Goal: Information Seeking & Learning: Get advice/opinions

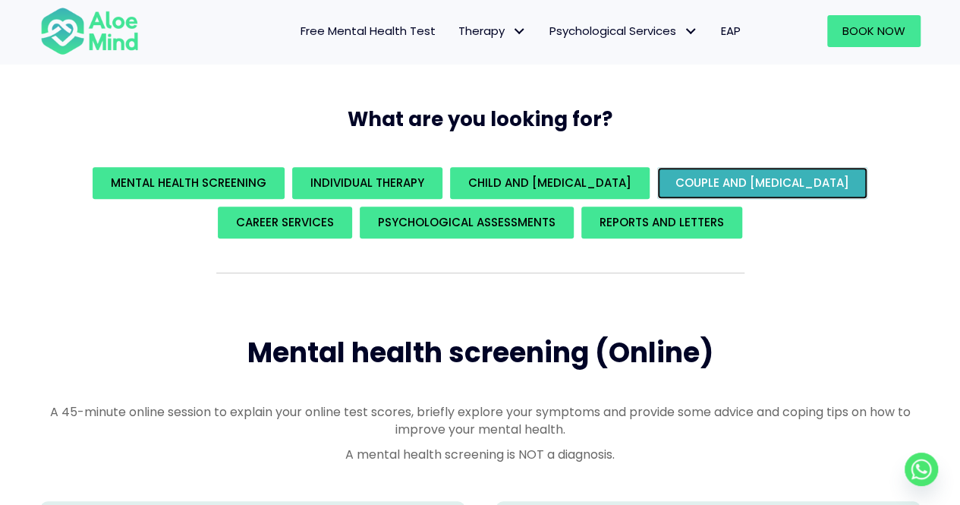
click at [741, 183] on span "Couple and family therapy" at bounding box center [762, 183] width 174 height 16
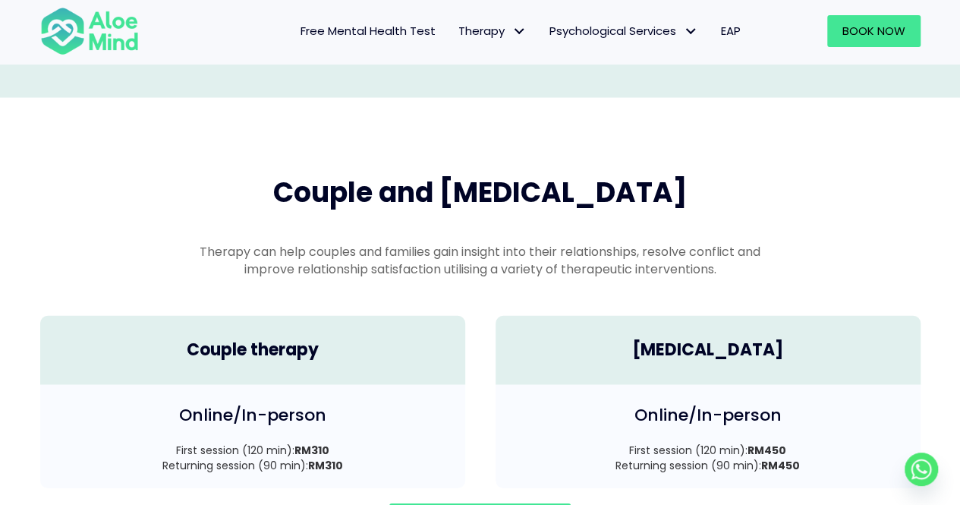
scroll to position [2095, 0]
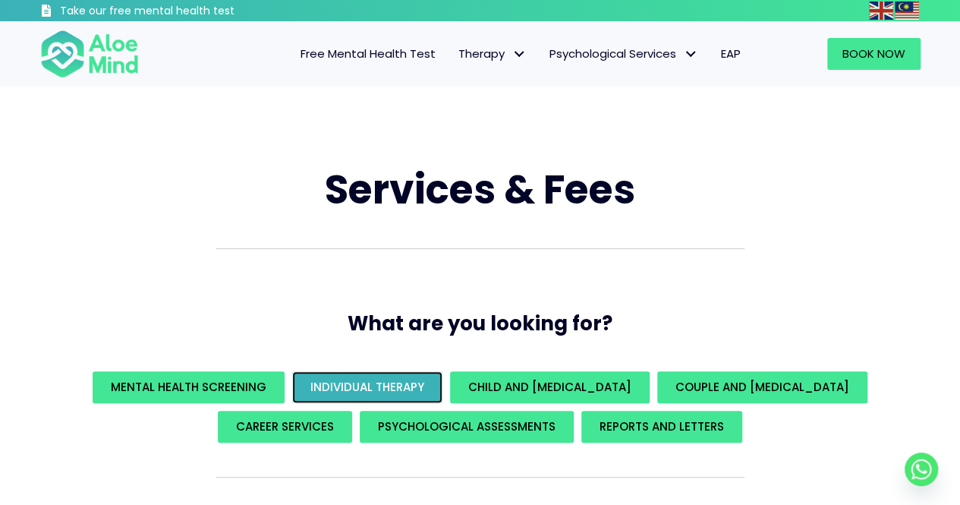
click at [404, 379] on link "Individual Therapy" at bounding box center [367, 387] width 150 height 32
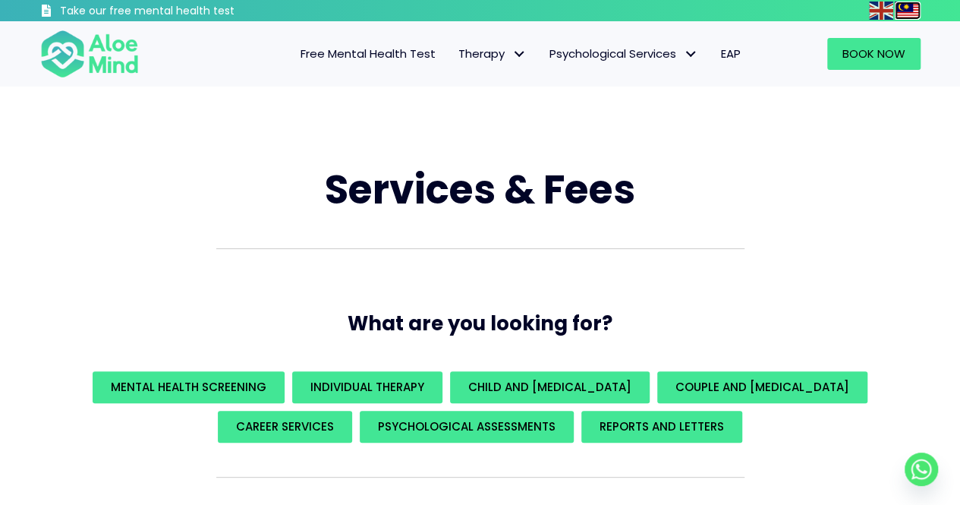
click at [906, 15] on img at bounding box center [907, 11] width 24 height 18
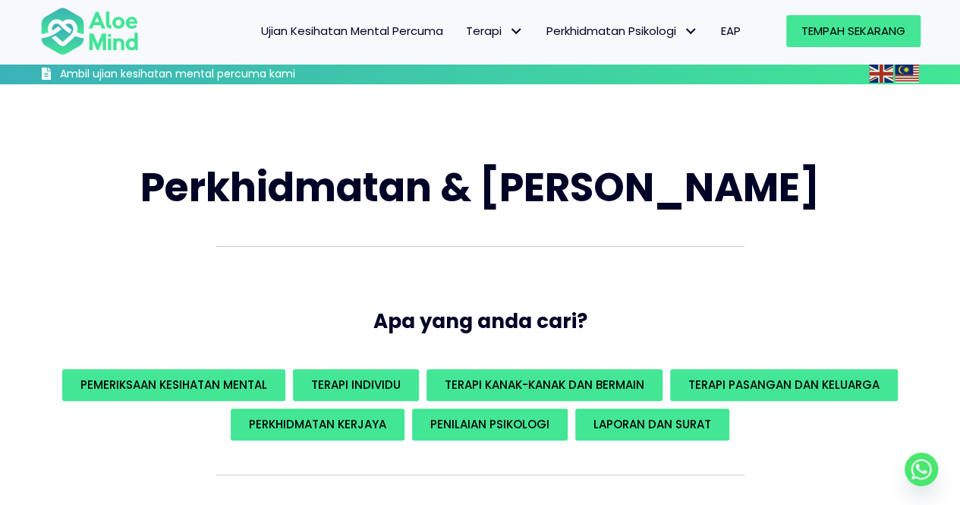
scroll to position [2190, 0]
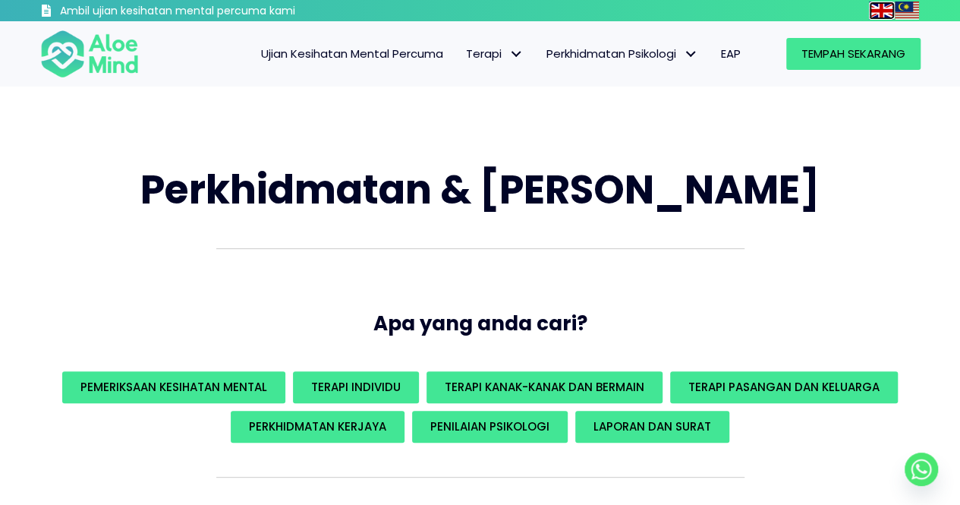
click at [876, 12] on img at bounding box center [881, 11] width 24 height 18
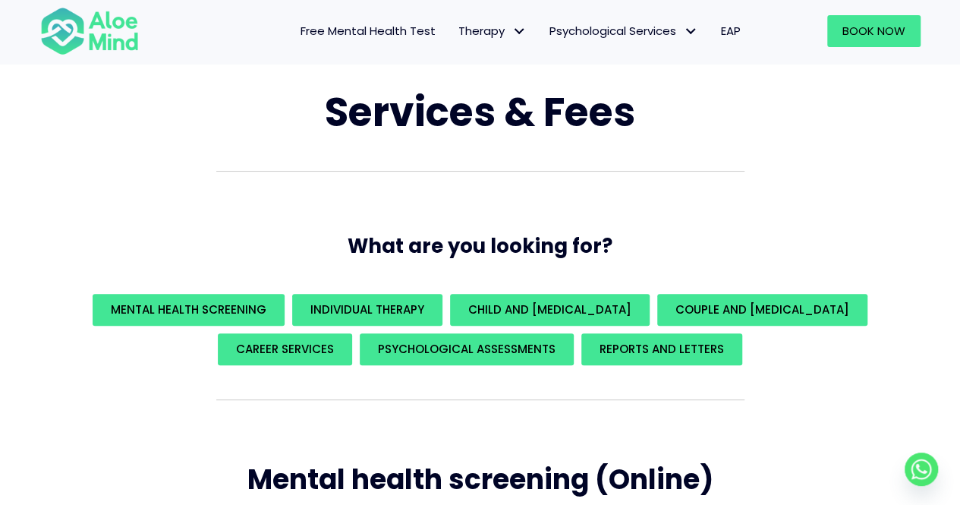
scroll to position [76, 0]
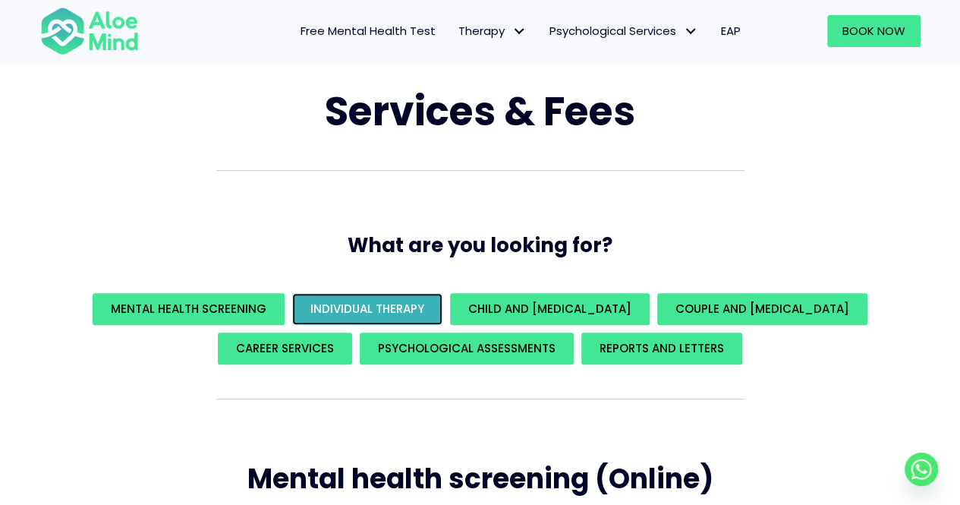
click at [402, 311] on span "Individual Therapy" at bounding box center [367, 309] width 114 height 16
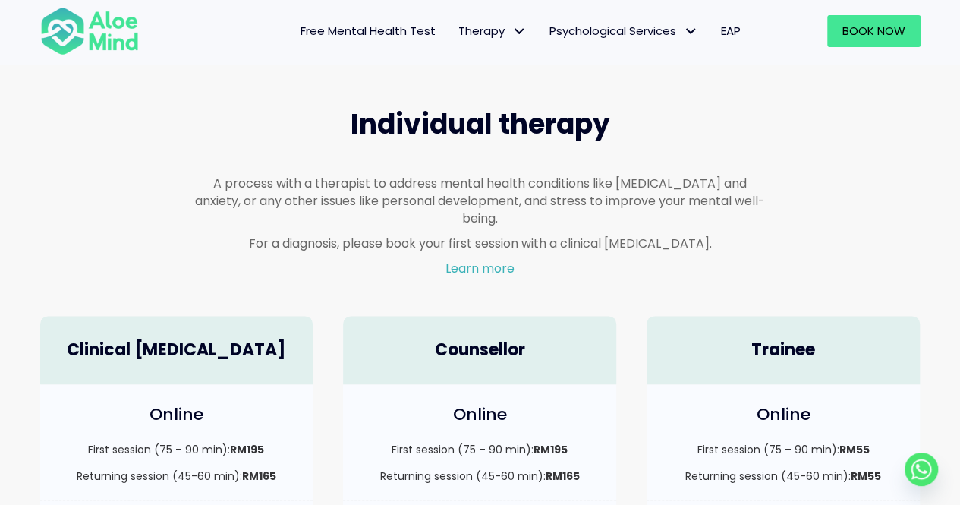
scroll to position [886, 0]
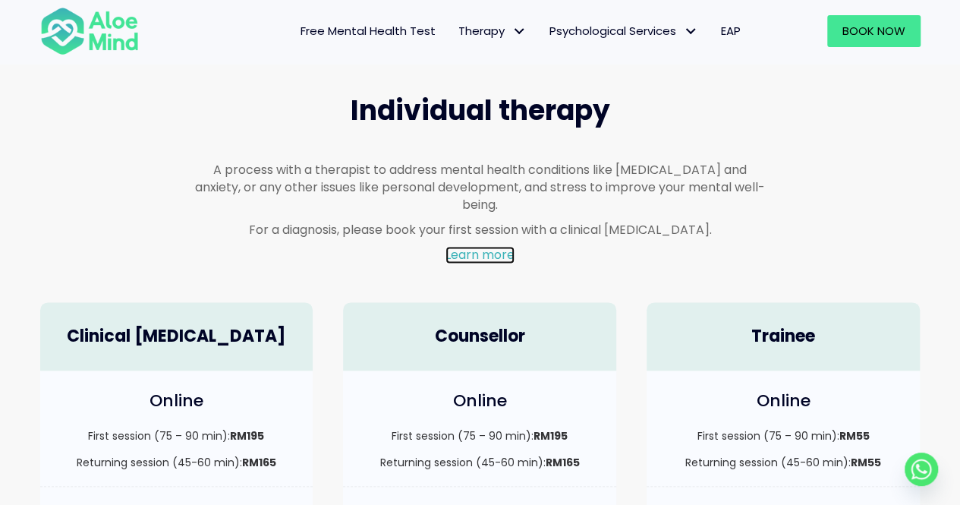
click at [483, 246] on link "Learn more" at bounding box center [479, 254] width 69 height 17
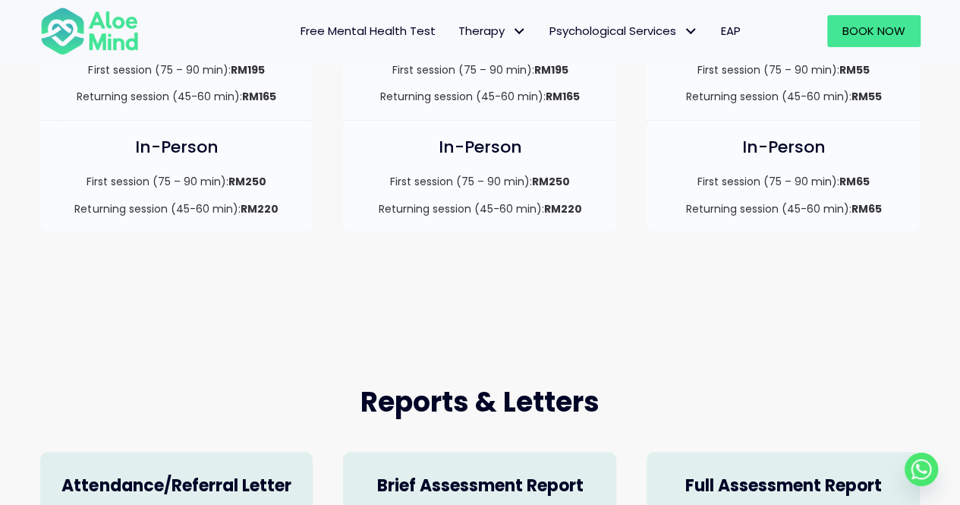
scroll to position [405, 0]
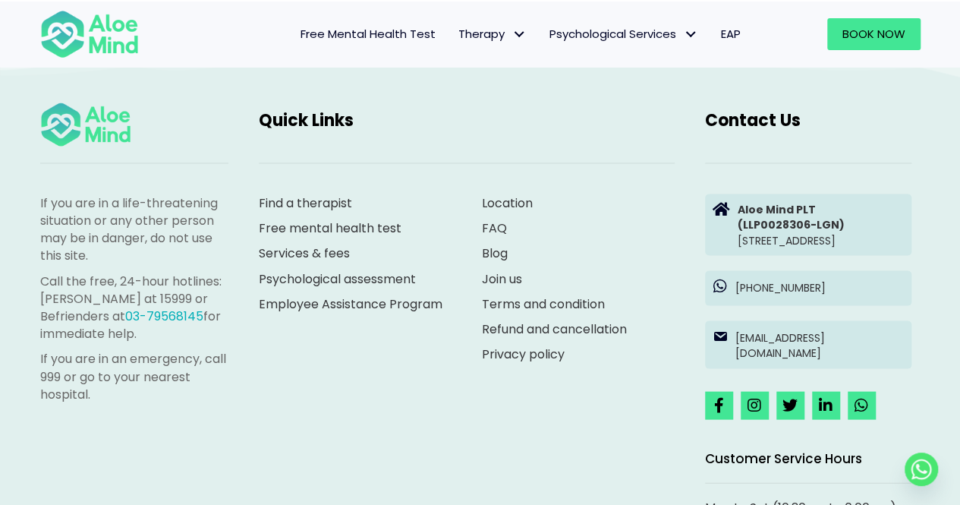
scroll to position [1413, 0]
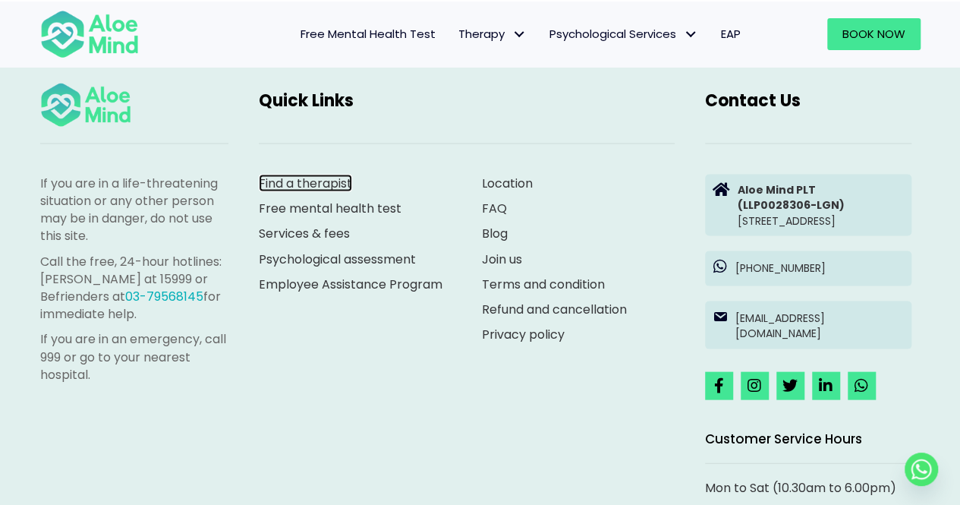
click at [337, 181] on link "Find a therapist" at bounding box center [305, 182] width 93 height 17
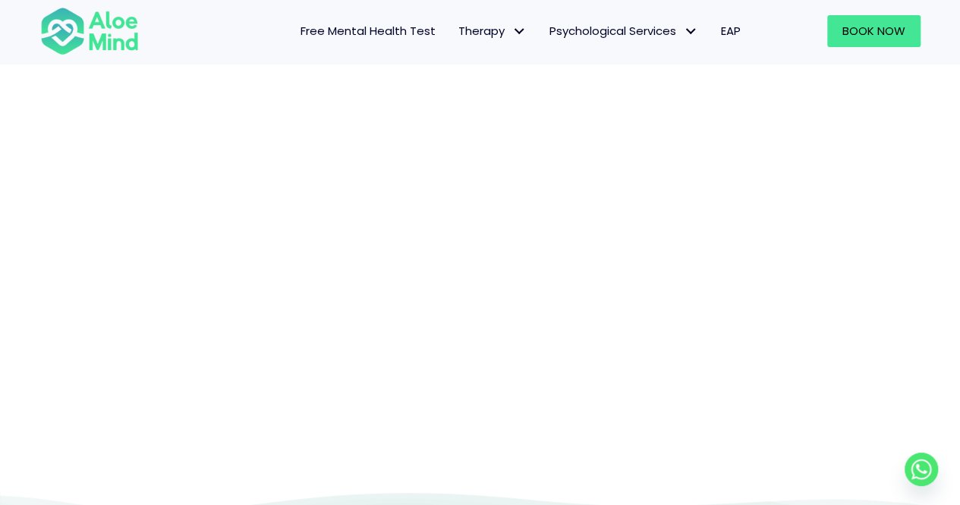
scroll to position [156, 0]
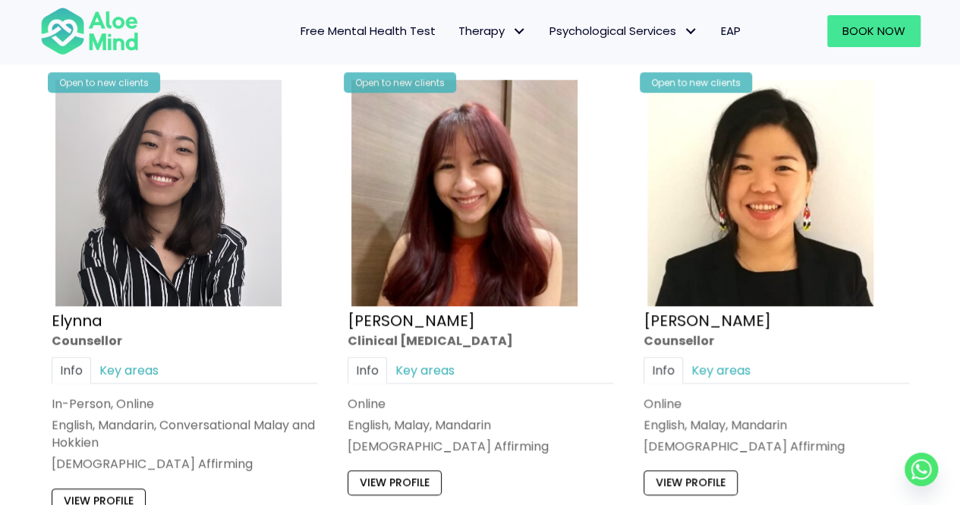
scroll to position [607, 0]
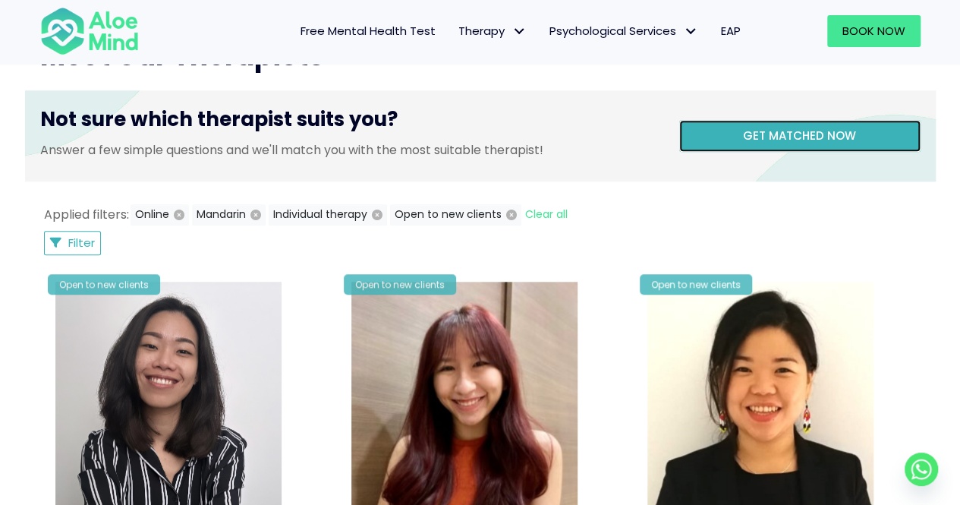
click at [789, 134] on span "Get matched now" at bounding box center [799, 135] width 113 height 16
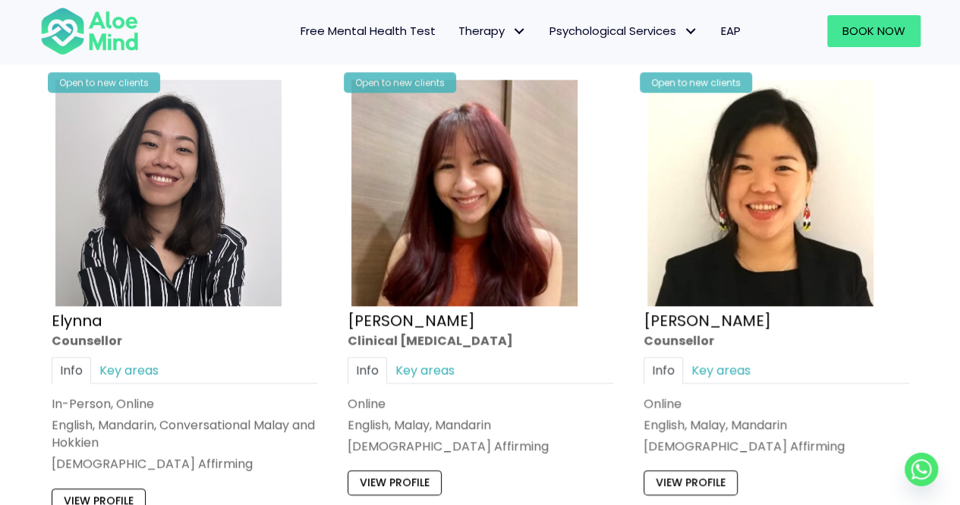
scroll to position [1012, 0]
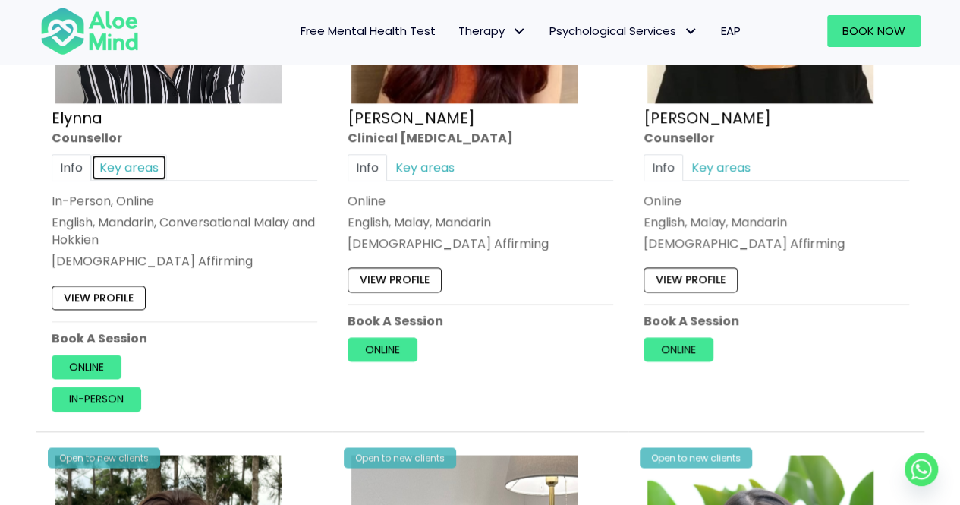
click at [103, 154] on link "Key areas" at bounding box center [129, 167] width 76 height 27
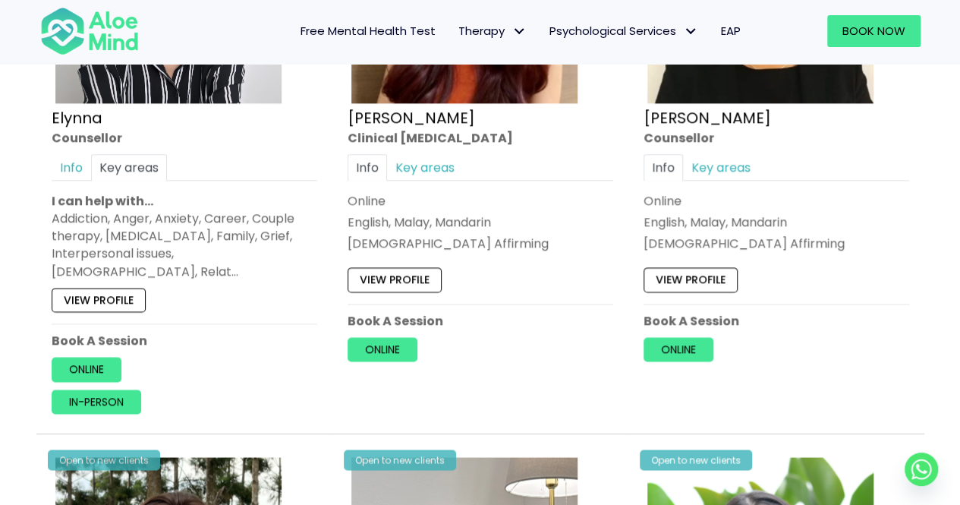
drag, startPoint x: 118, startPoint y: 286, endPoint x: 168, endPoint y: 300, distance: 52.7
click at [168, 303] on div "Open to new clients Elynna Counsellor Info Key areas In-Person, Online English,…" at bounding box center [184, 143] width 288 height 563
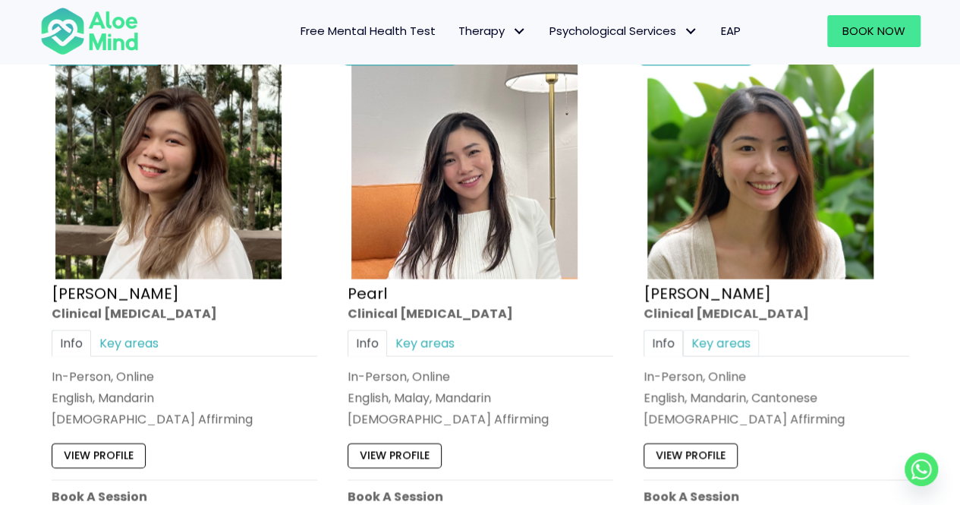
scroll to position [1619, 0]
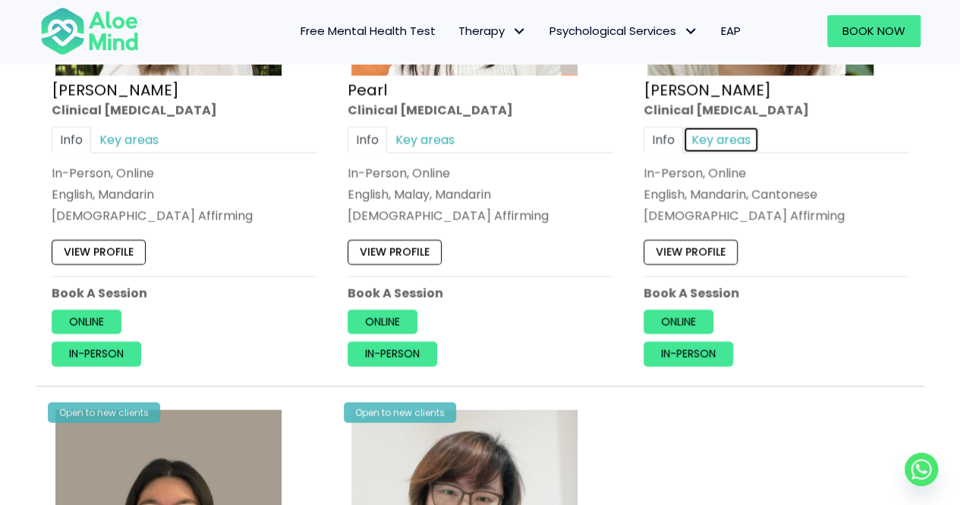
click at [712, 127] on link "Key areas" at bounding box center [721, 140] width 76 height 27
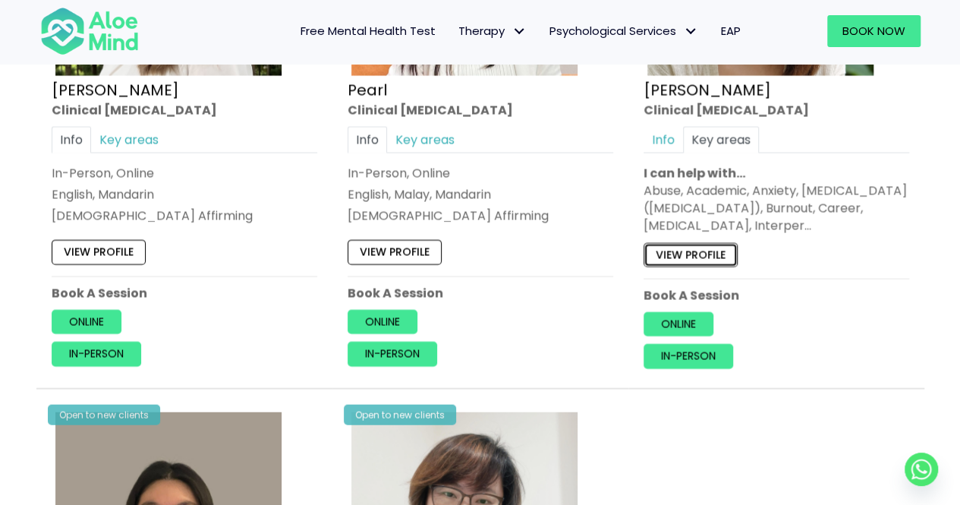
scroll to position [1416, 0]
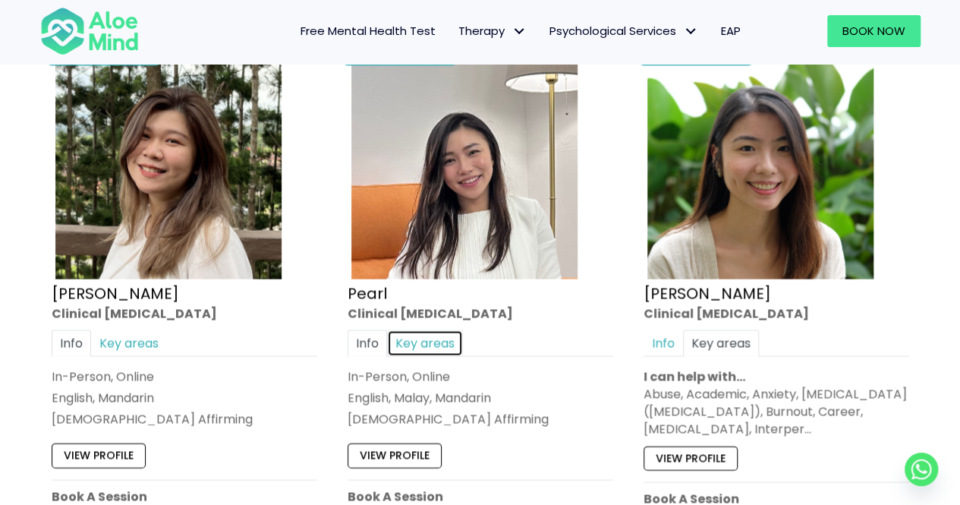
click at [446, 329] on link "Key areas" at bounding box center [425, 342] width 76 height 27
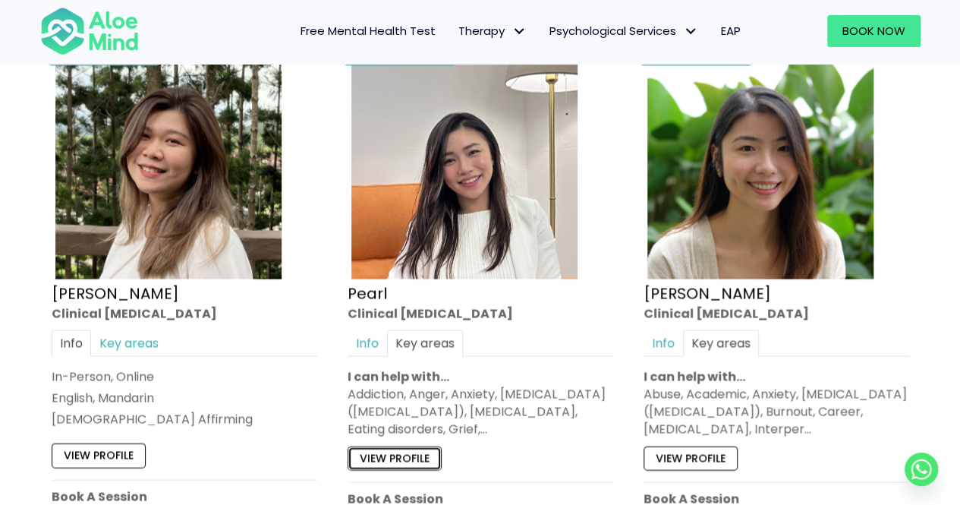
scroll to position [1619, 0]
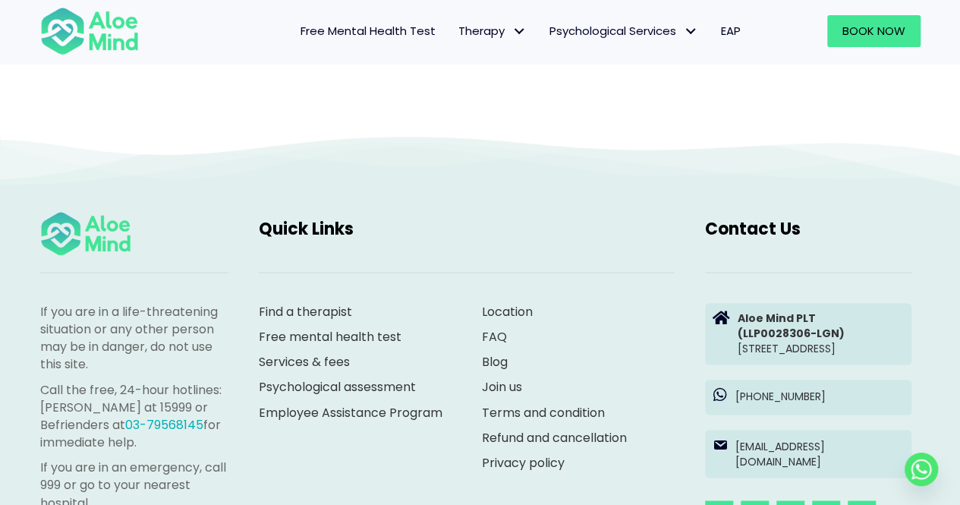
scroll to position [156, 0]
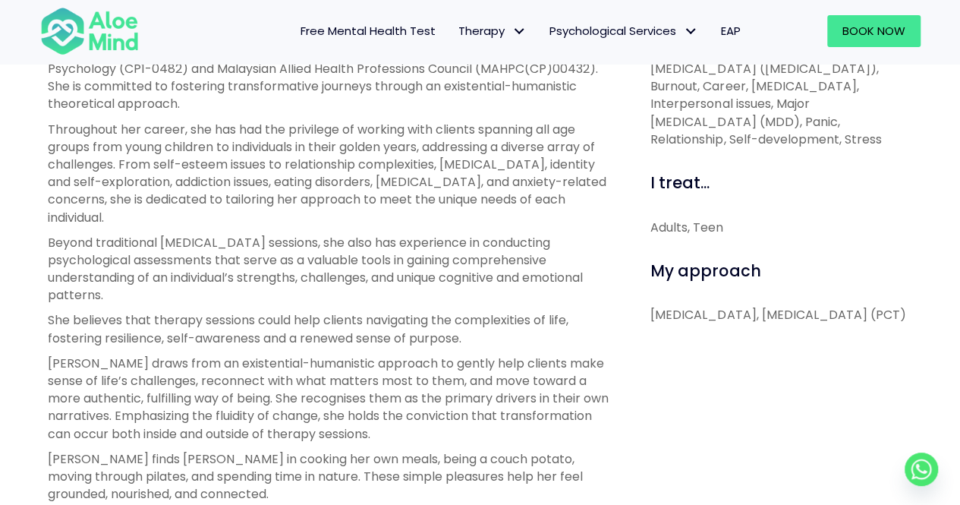
scroll to position [405, 0]
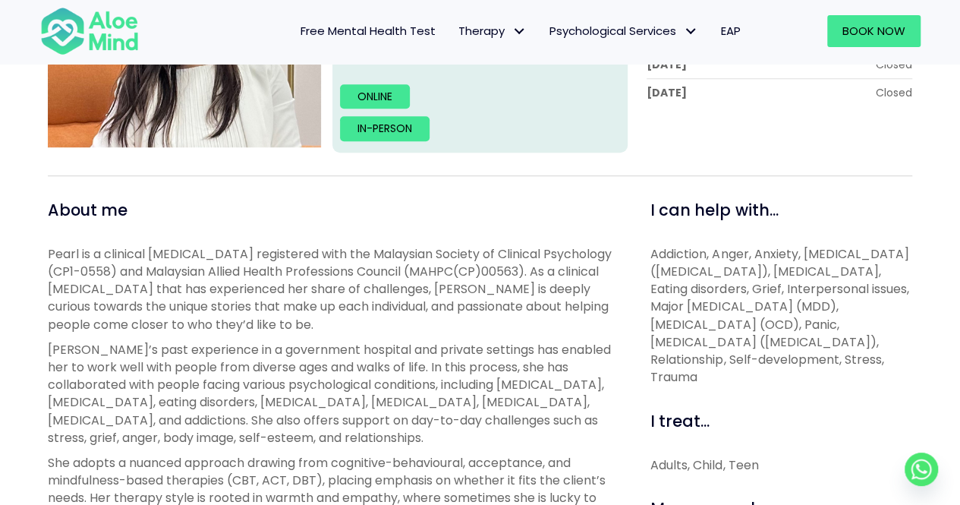
scroll to position [607, 0]
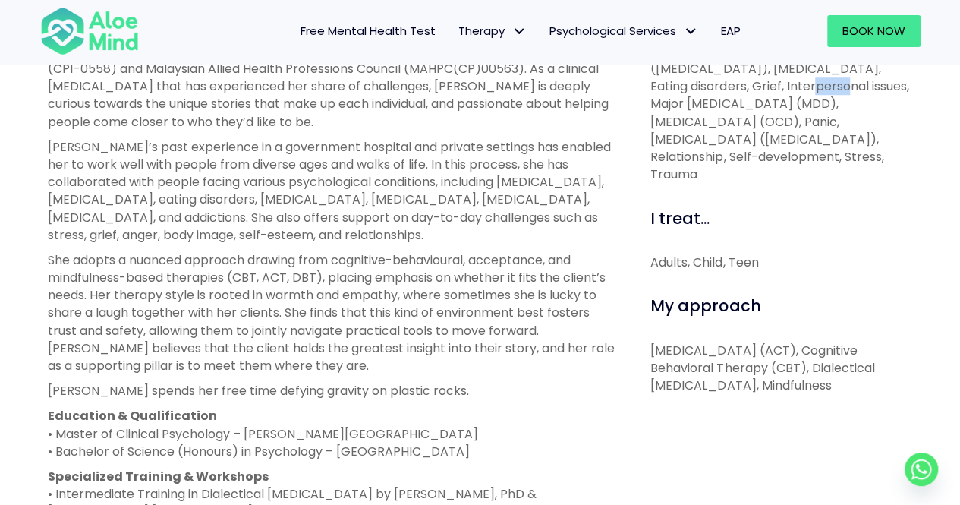
drag, startPoint x: 756, startPoint y: 83, endPoint x: 783, endPoint y: 86, distance: 27.5
click at [783, 86] on span "Addiction, Anger, Anxiety, [MEDICAL_DATA] ([MEDICAL_DATA]), [MEDICAL_DATA], Eat…" at bounding box center [779, 112] width 258 height 140
